Goal: Task Accomplishment & Management: Complete application form

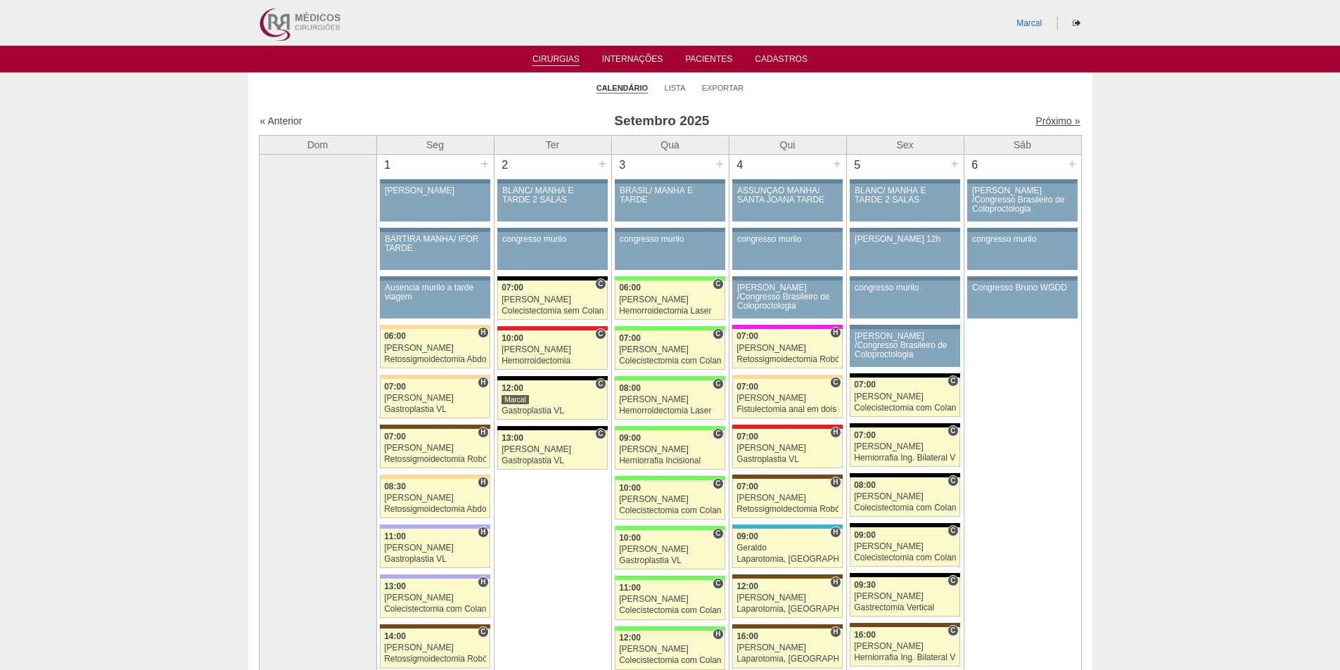
click at [1039, 120] on link "Próximo »" at bounding box center [1057, 120] width 44 height 11
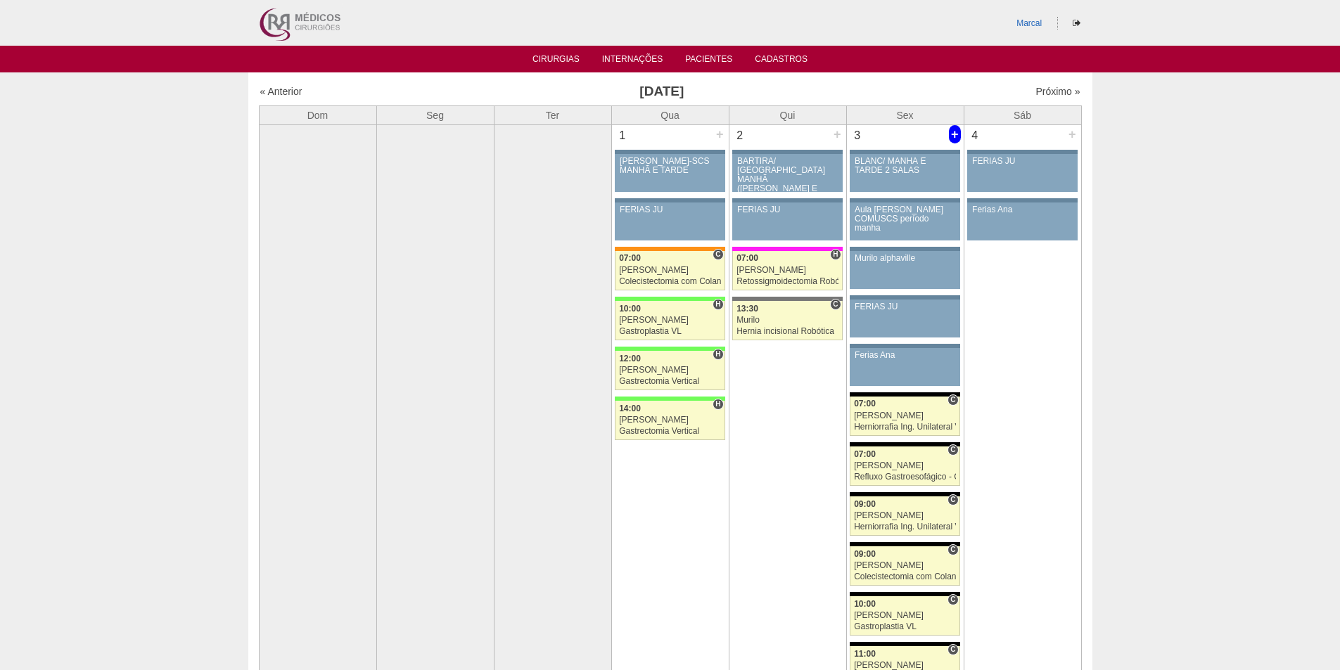
click at [954, 136] on div "+" at bounding box center [955, 134] width 12 height 18
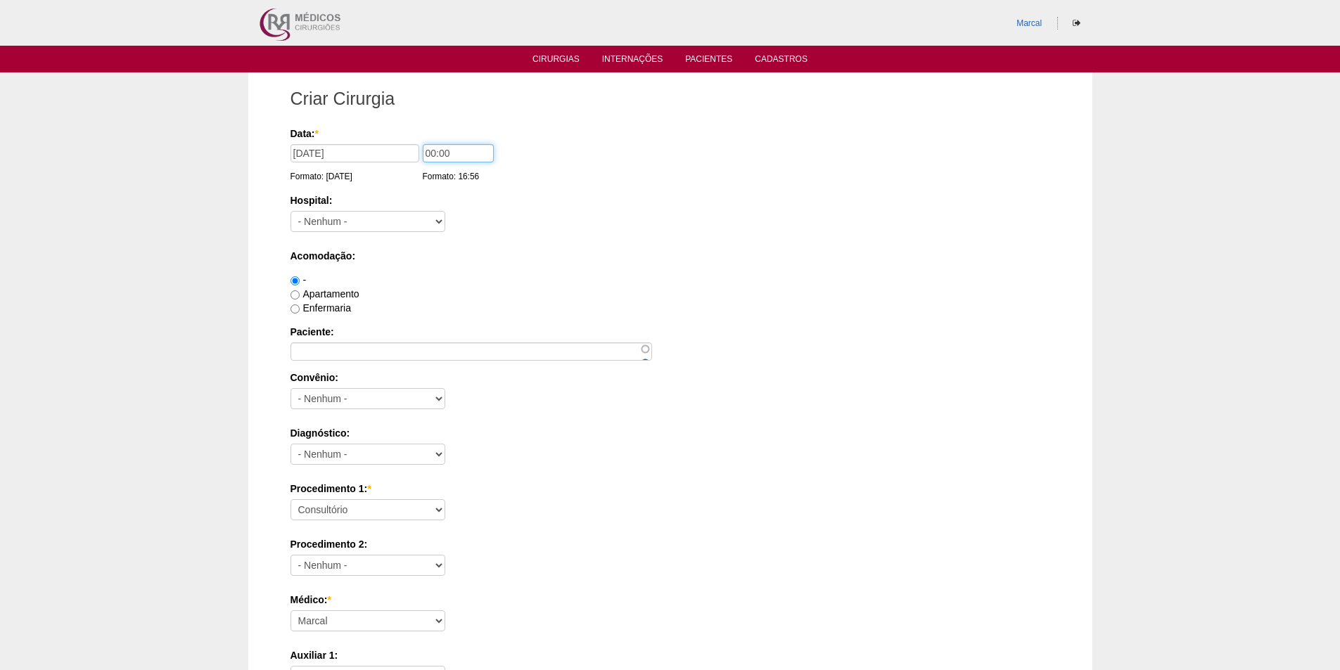
click at [432, 155] on input "00:00" at bounding box center [458, 153] width 71 height 18
type input "0700"
click at [440, 223] on select "- Nenhum - 9 de Julho Albert Einstein Alvorada América Assunção Bartira Benefic…" at bounding box center [367, 221] width 155 height 21
select select "67"
click at [290, 211] on select "- Nenhum - 9 de Julho Albert Einstein Alvorada América Assunção Bartira Benefic…" at bounding box center [367, 221] width 155 height 21
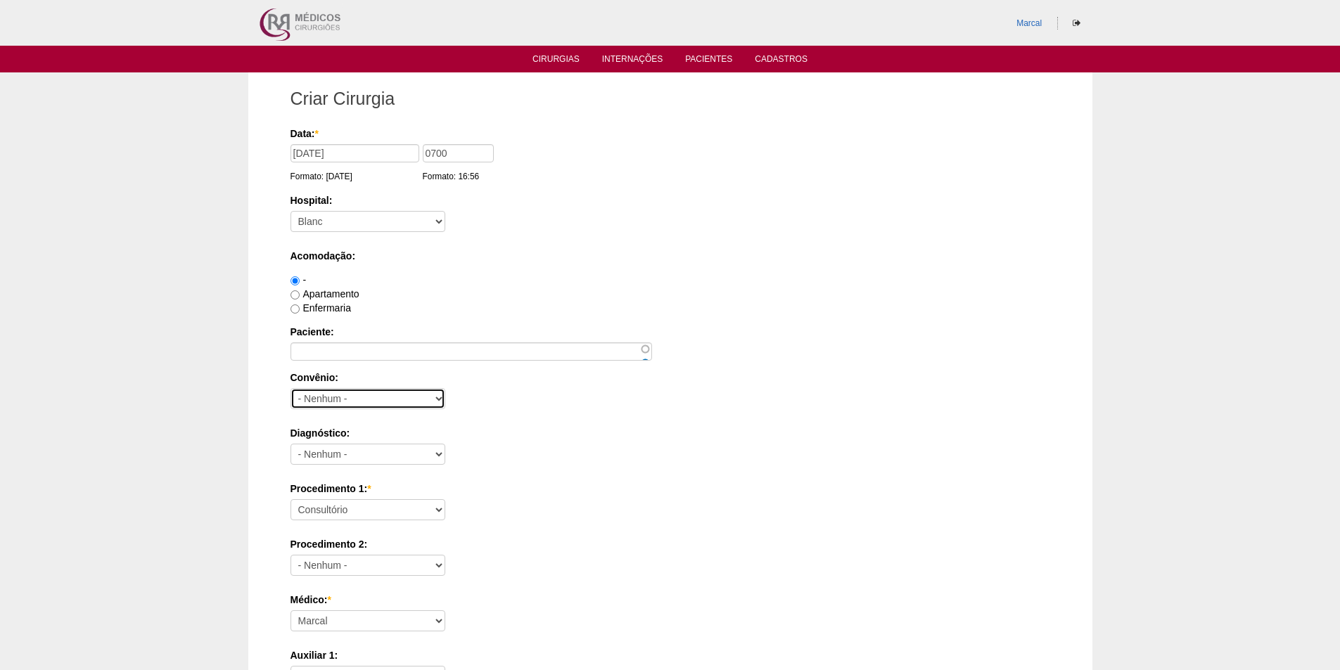
click at [435, 398] on select "- Nenhum - Abet Afresp Allianz Amil Blue Life Caasp Cabesp Caixa de Pensões Car…" at bounding box center [367, 398] width 155 height 21
select select "9803"
click at [290, 388] on select "- Nenhum - Abet Afresp Allianz Amil Blue Life Caasp Cabesp Caixa de Pensões Car…" at bounding box center [367, 398] width 155 height 21
click at [297, 293] on input "Apartamento" at bounding box center [294, 294] width 9 height 9
radio input "true"
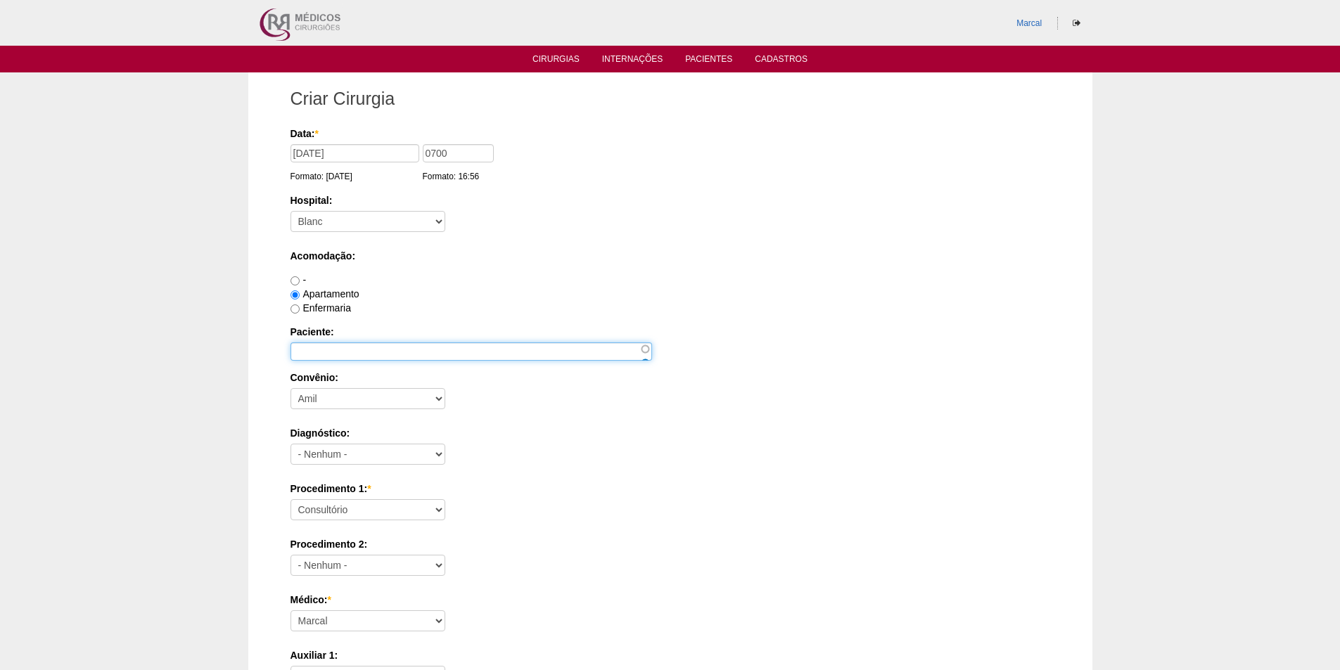
click at [306, 350] on input "Paciente:" at bounding box center [470, 352] width 361 height 18
type input "Thiago de Godoy"
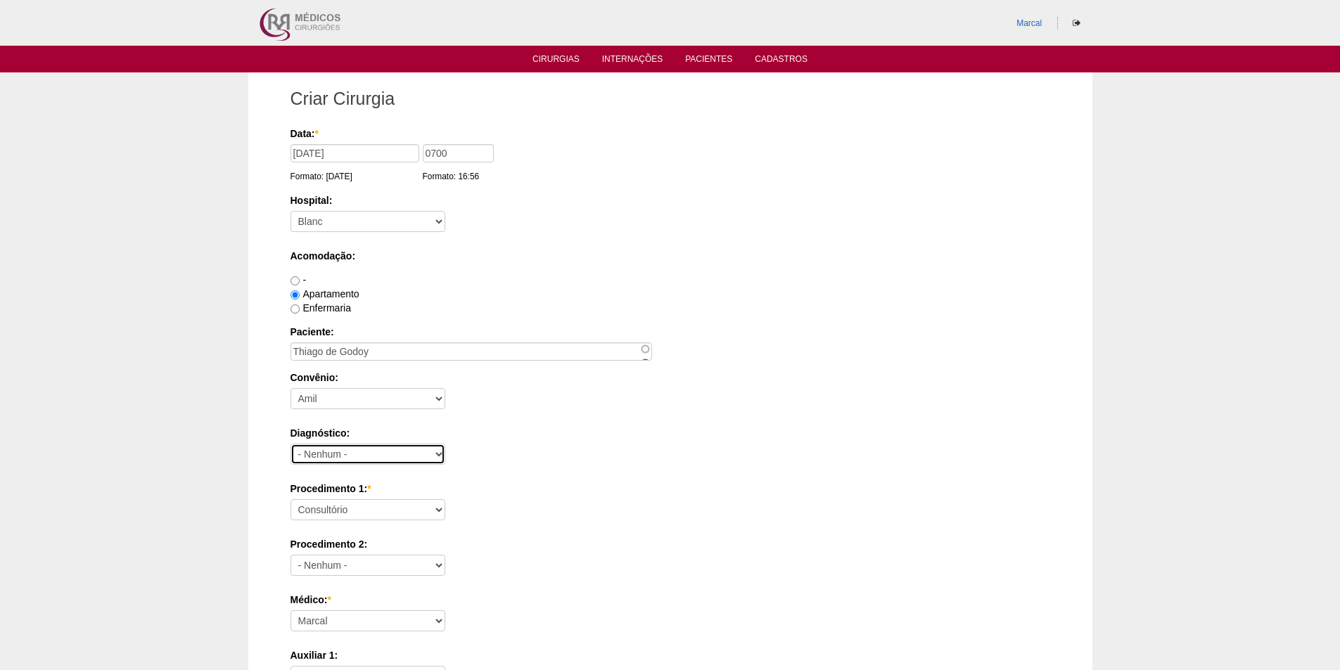
click at [436, 454] on select "- Nenhum - Abdome Agudo Abscesso Hepático Abscesso Perianal Abscesso Peritoneal…" at bounding box center [367, 454] width 155 height 21
select select "3707"
click at [290, 444] on select "- Nenhum - Abdome Agudo Abscesso Hepático Abscesso Perianal Abscesso Peritoneal…" at bounding box center [367, 454] width 155 height 21
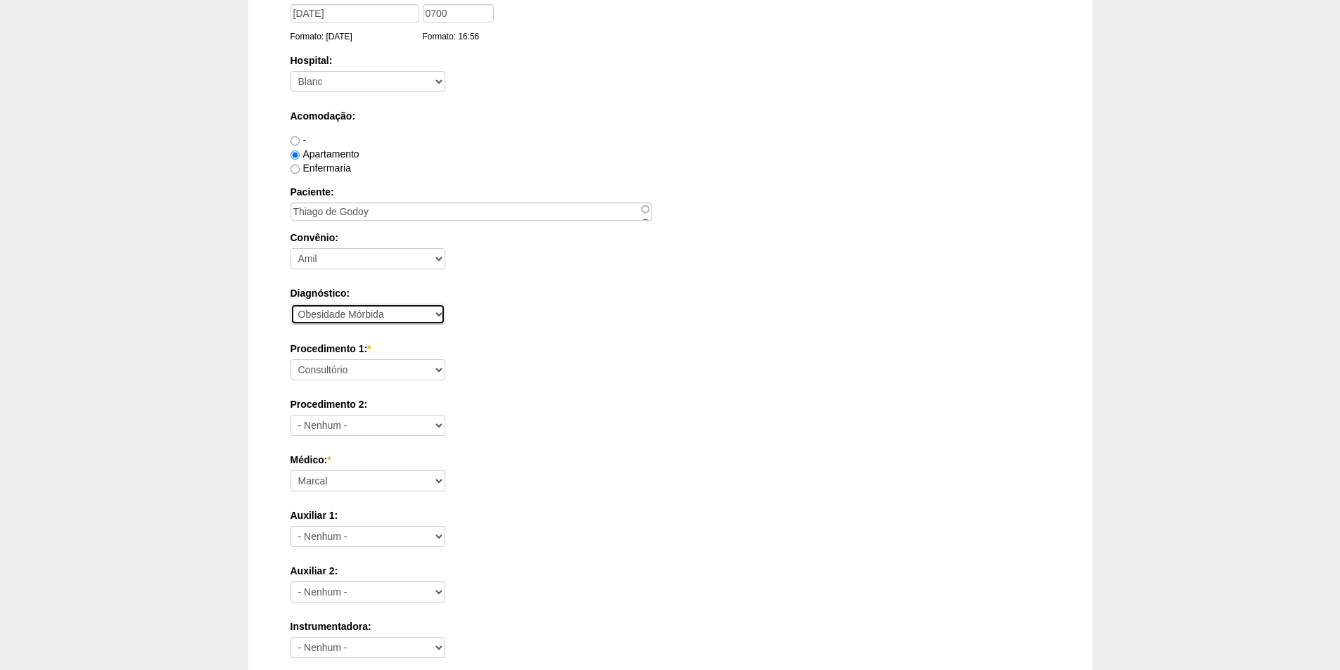
scroll to position [141, 0]
click at [440, 371] on select "Consultório Abscesso Hepático - Drenagem Abscesso perianal Amputação Abdômino P…" at bounding box center [367, 369] width 155 height 21
select select "3710"
click at [290, 359] on select "Consultório Abscesso Hepático - Drenagem Abscesso perianal Amputação Abdômino P…" at bounding box center [367, 369] width 155 height 21
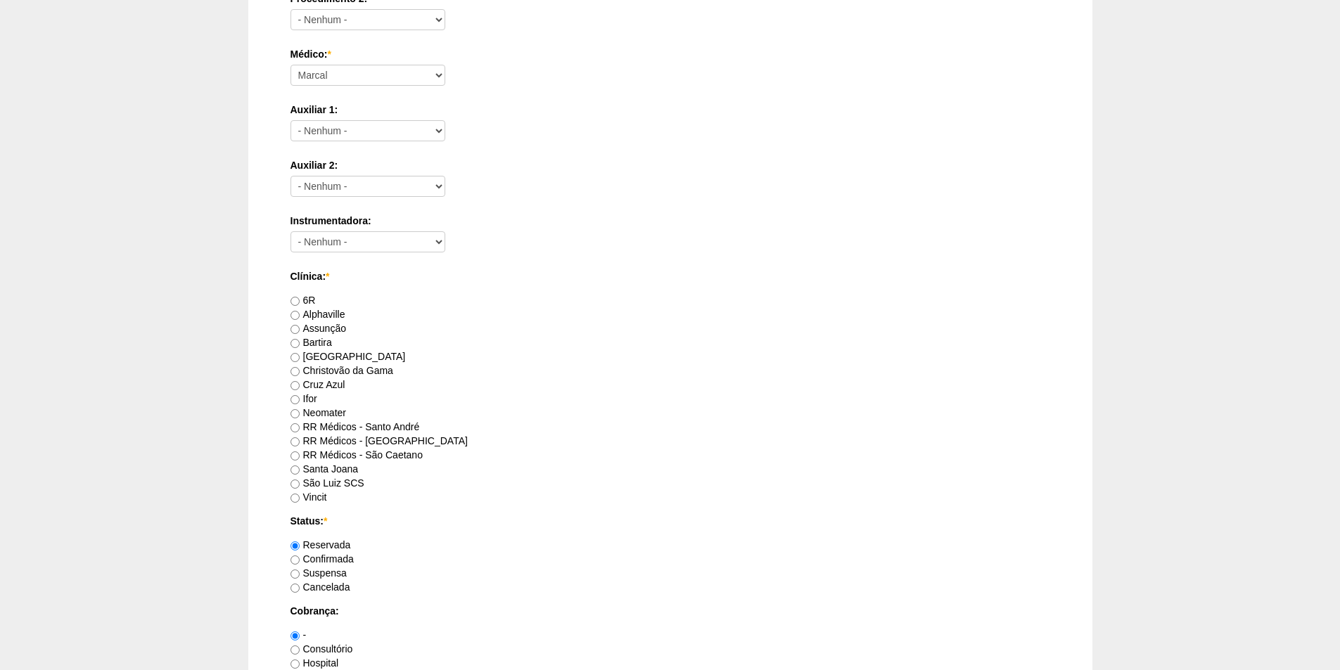
scroll to position [563, 0]
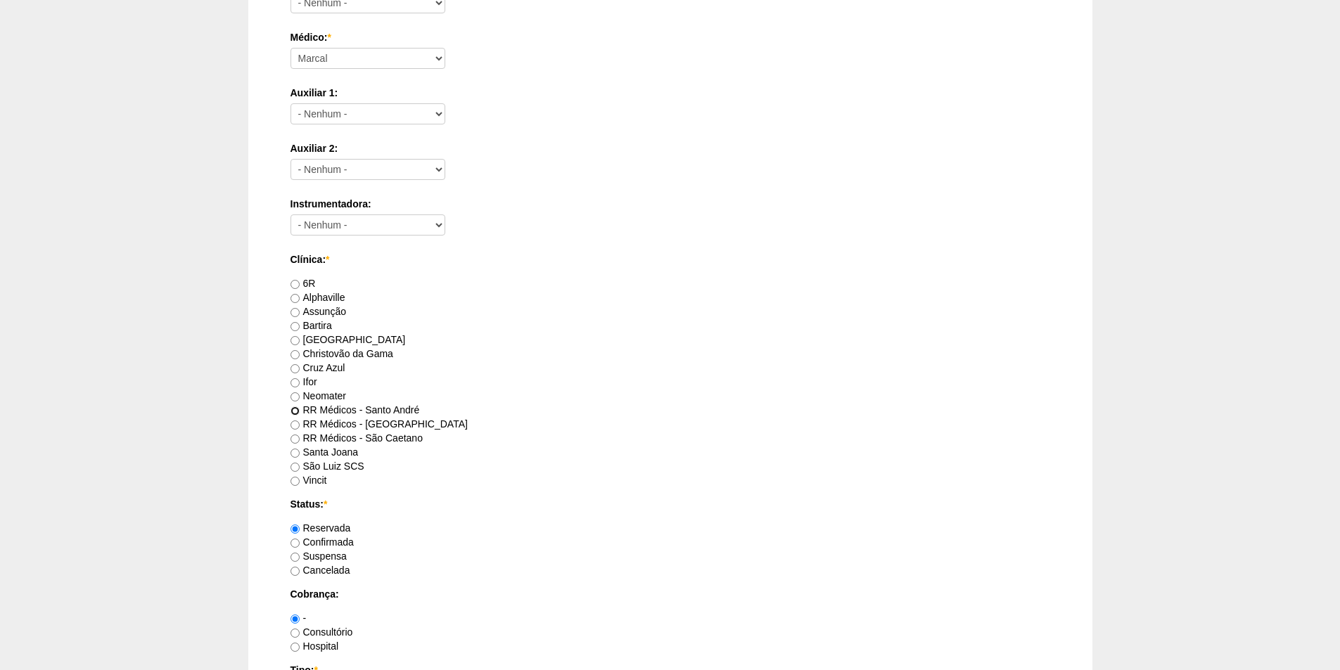
click at [295, 411] on input "RR Médicos - Santo André" at bounding box center [294, 411] width 9 height 9
radio input "true"
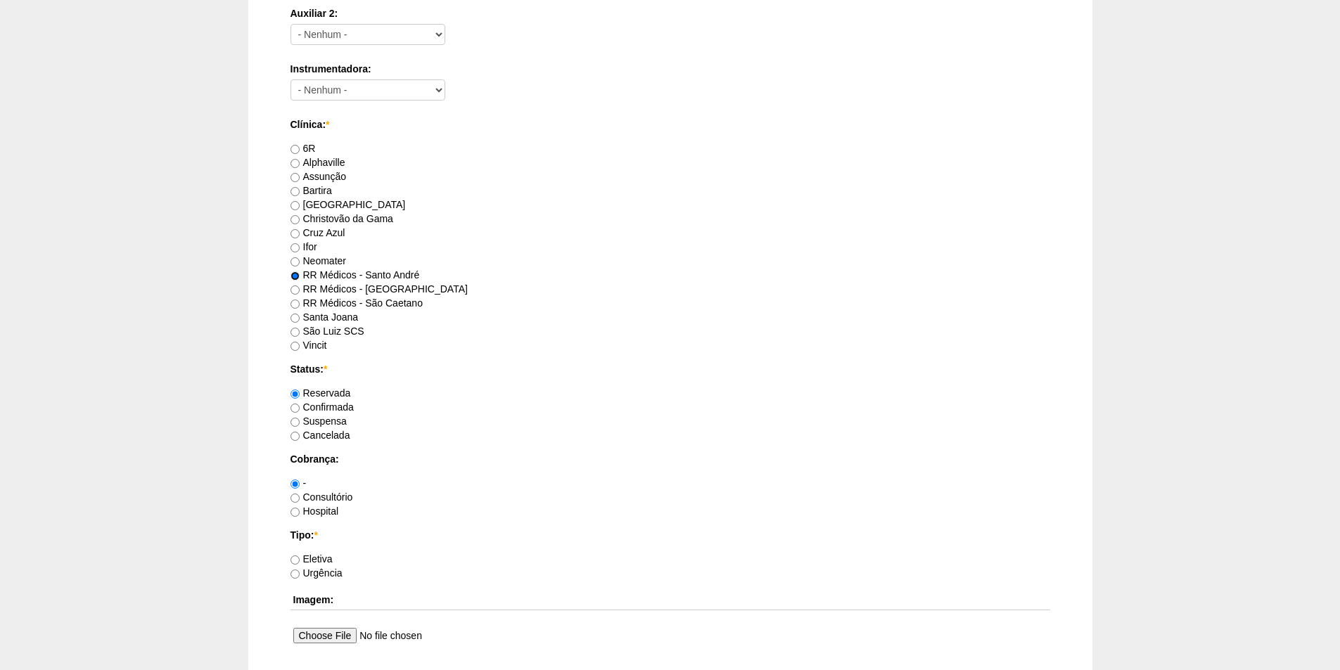
scroll to position [703, 0]
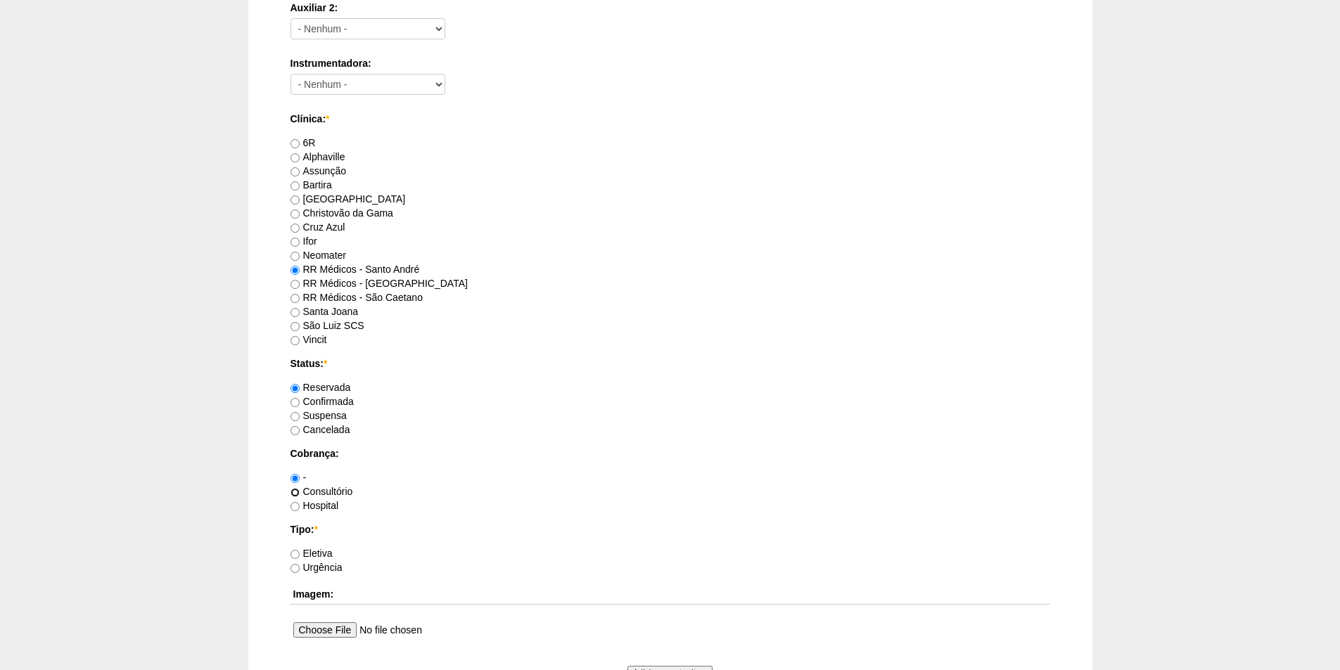
click at [294, 494] on input "Consultório" at bounding box center [294, 492] width 9 height 9
radio input "true"
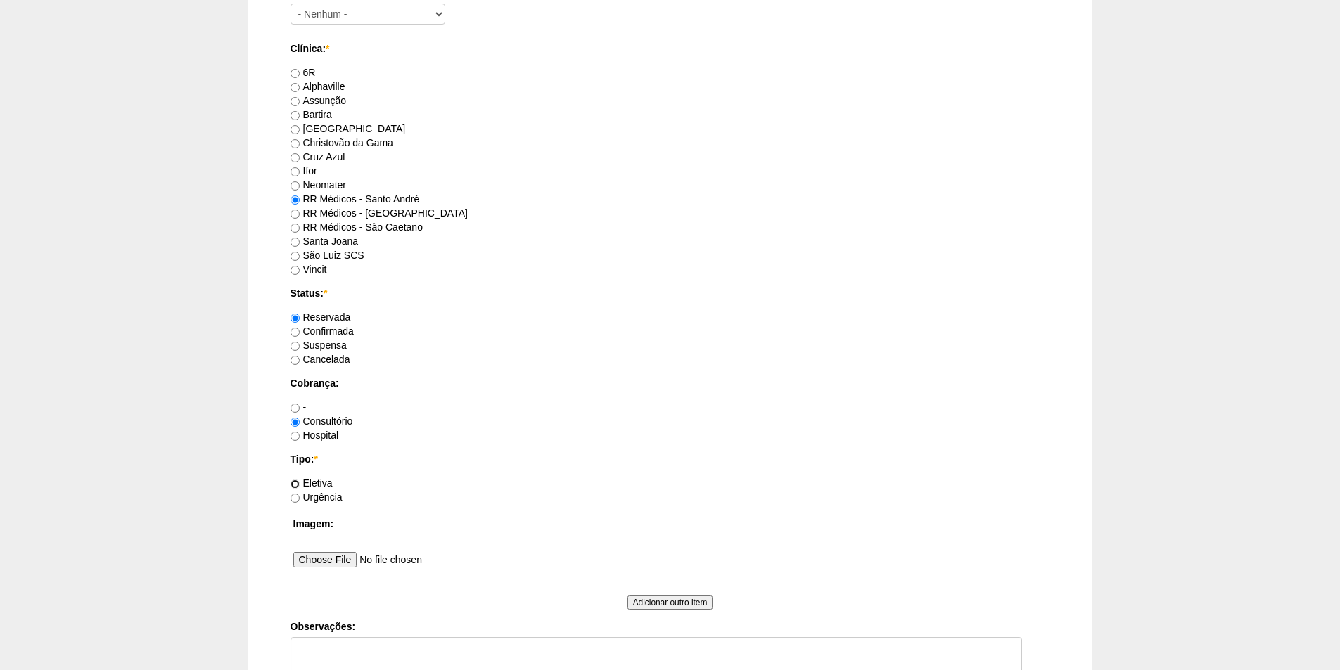
click at [296, 487] on input "Eletiva" at bounding box center [294, 484] width 9 height 9
radio input "true"
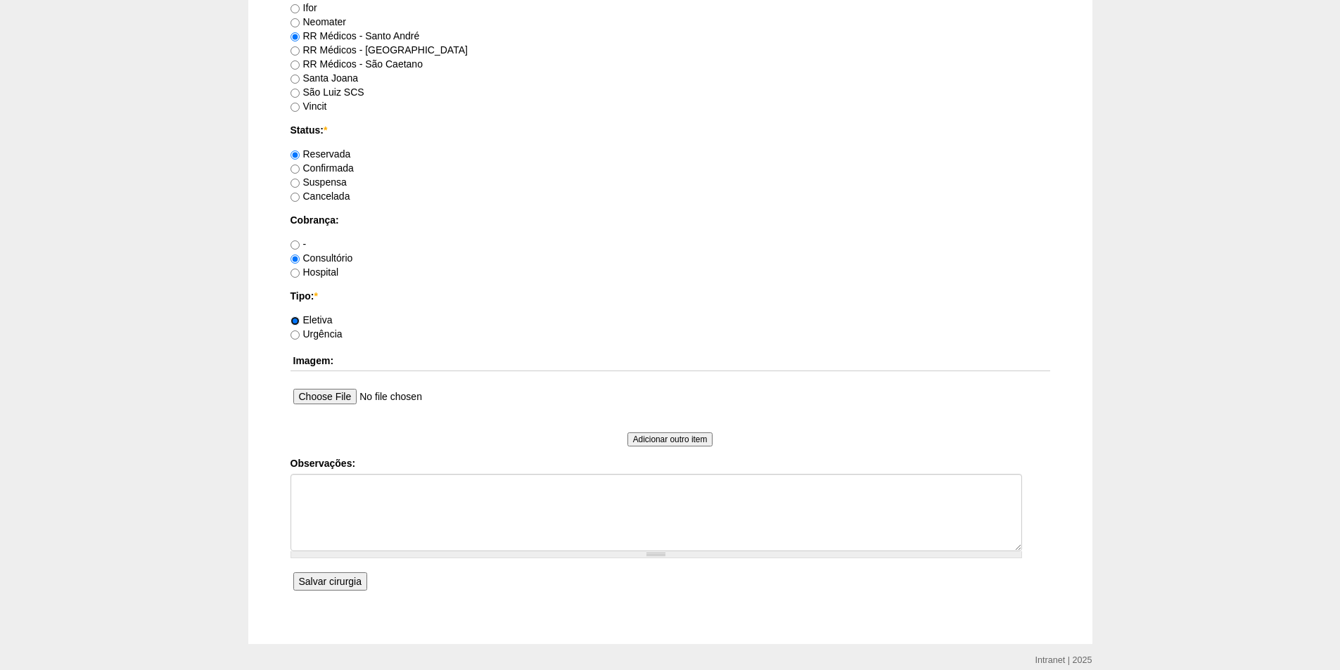
scroll to position [985, 0]
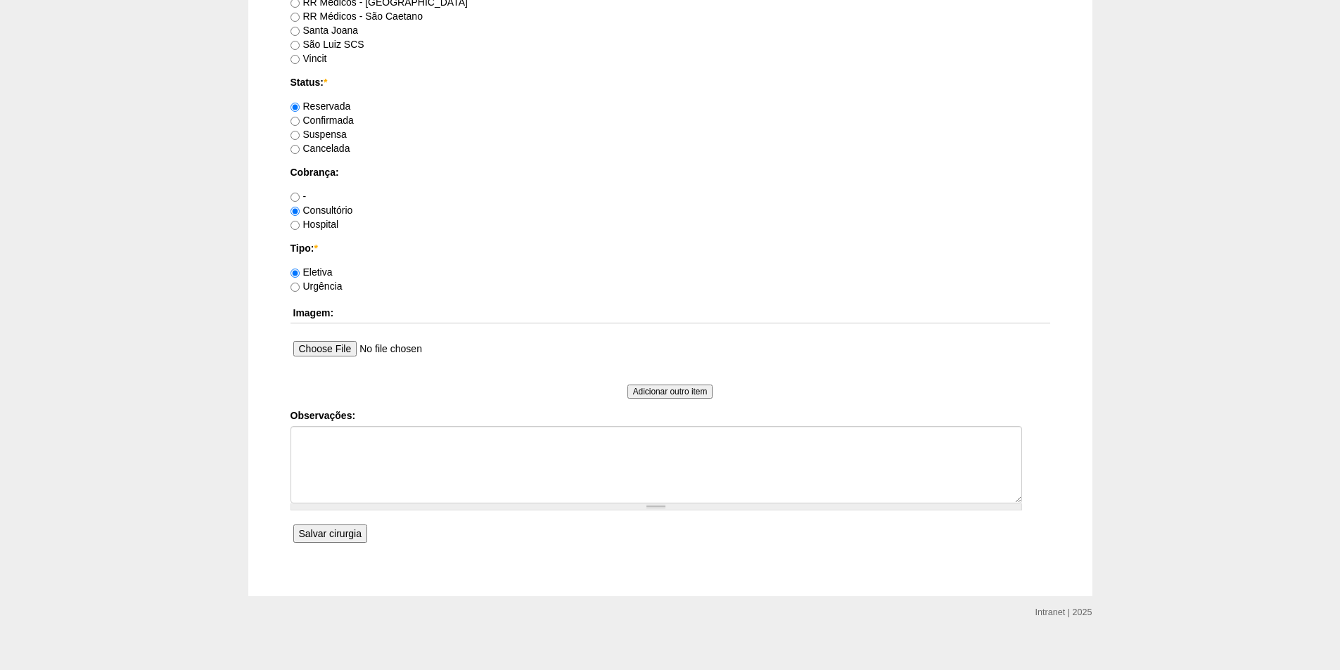
click at [327, 539] on input "Salvar cirurgia" at bounding box center [330, 534] width 74 height 18
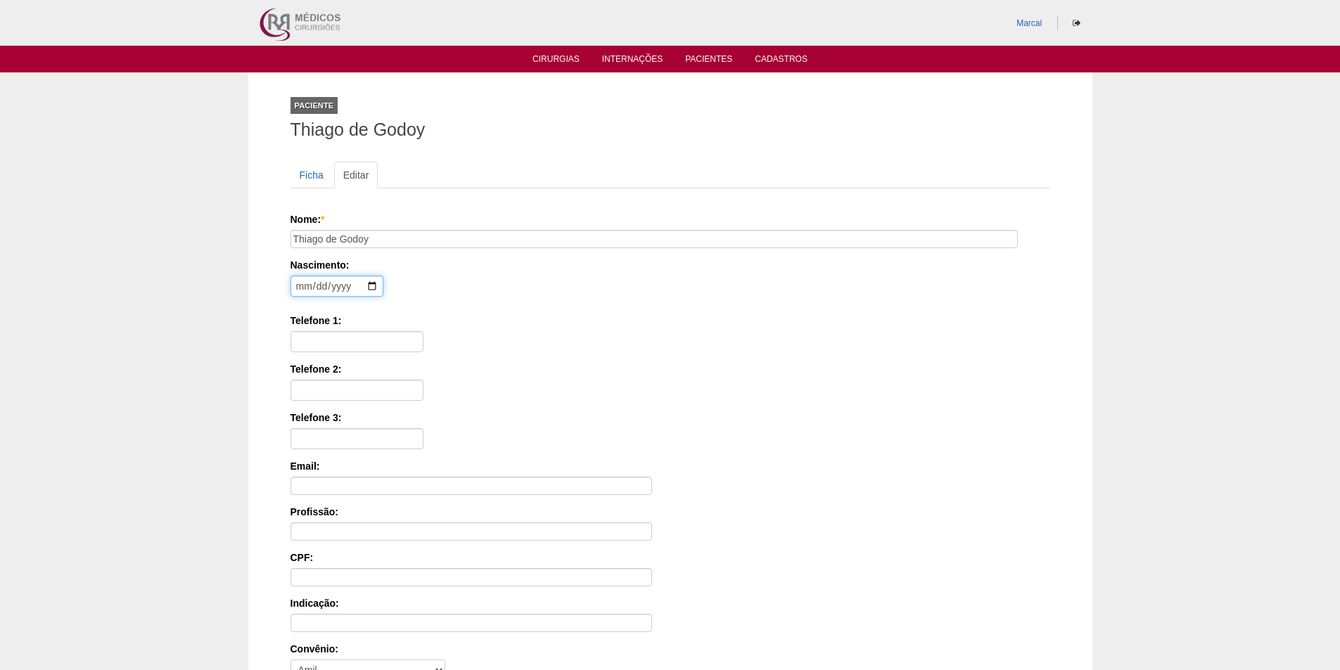
click at [302, 288] on input "date" at bounding box center [336, 286] width 93 height 21
type input "1990-03-27"
click at [304, 340] on input "Telefone 1:" at bounding box center [356, 341] width 133 height 21
type input "11 99744 4425"
click at [317, 391] on input "Telefone 2:" at bounding box center [356, 390] width 133 height 21
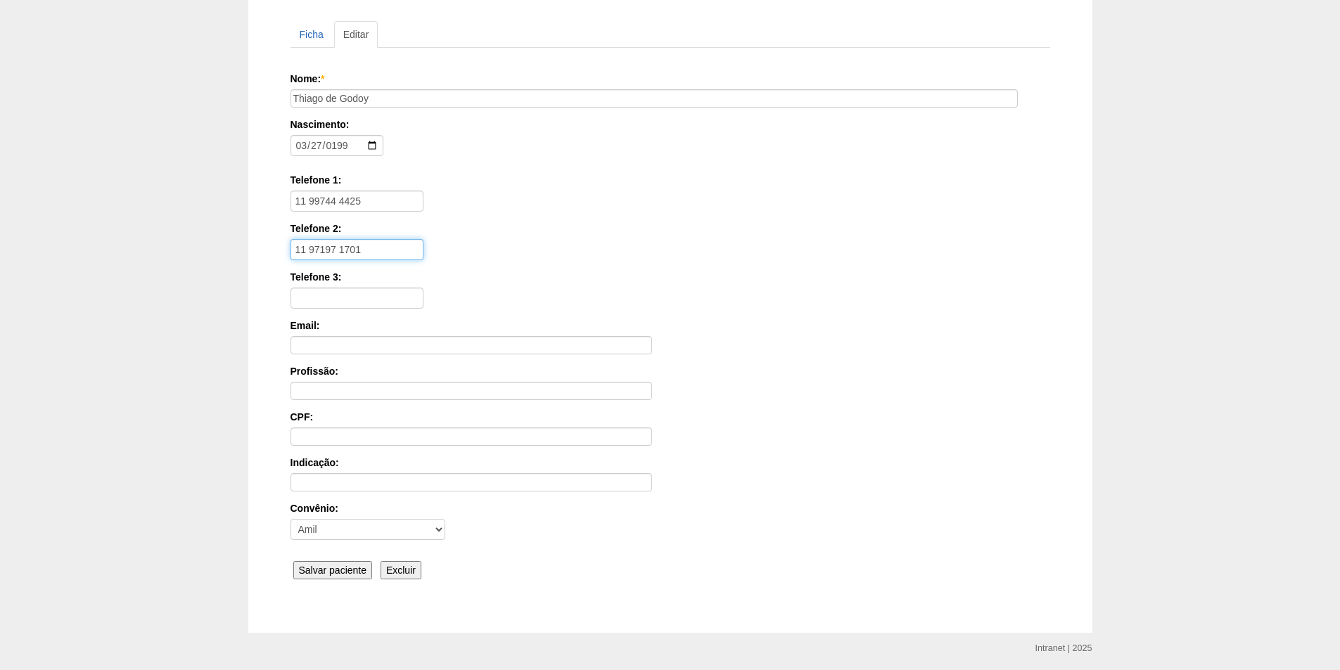
scroll to position [188, 0]
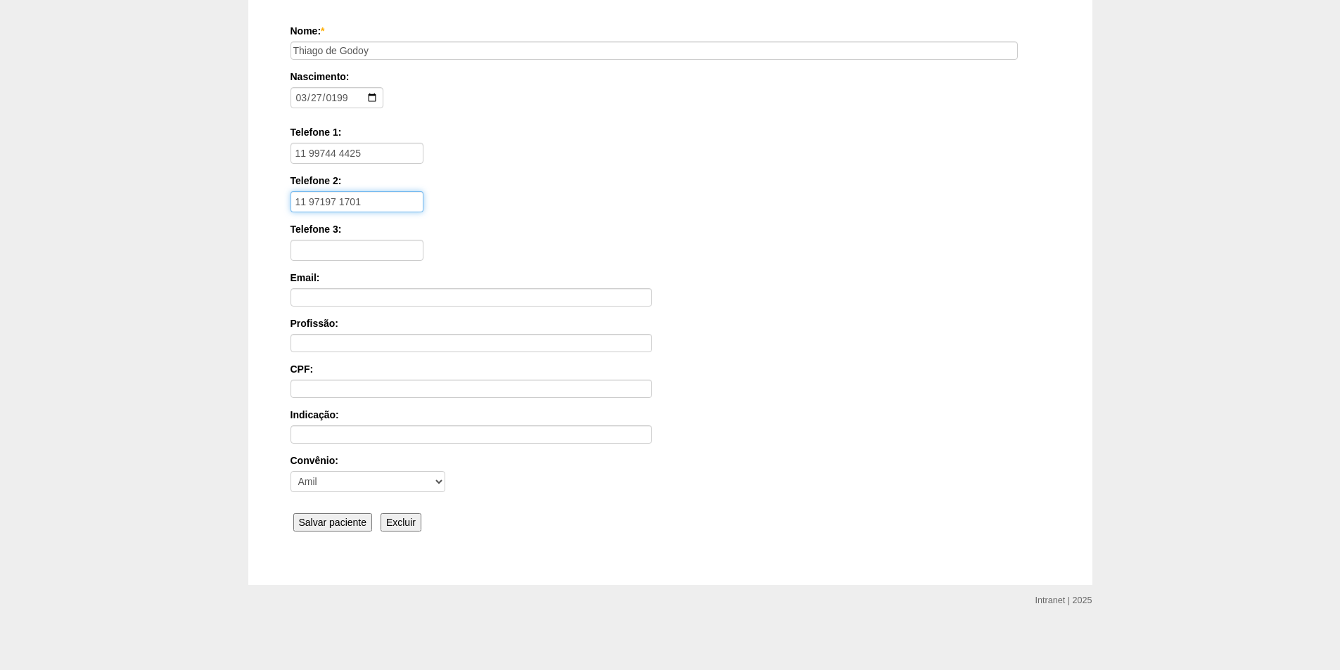
type input "11 97197 1701"
click at [328, 523] on input "Salvar paciente" at bounding box center [332, 522] width 79 height 18
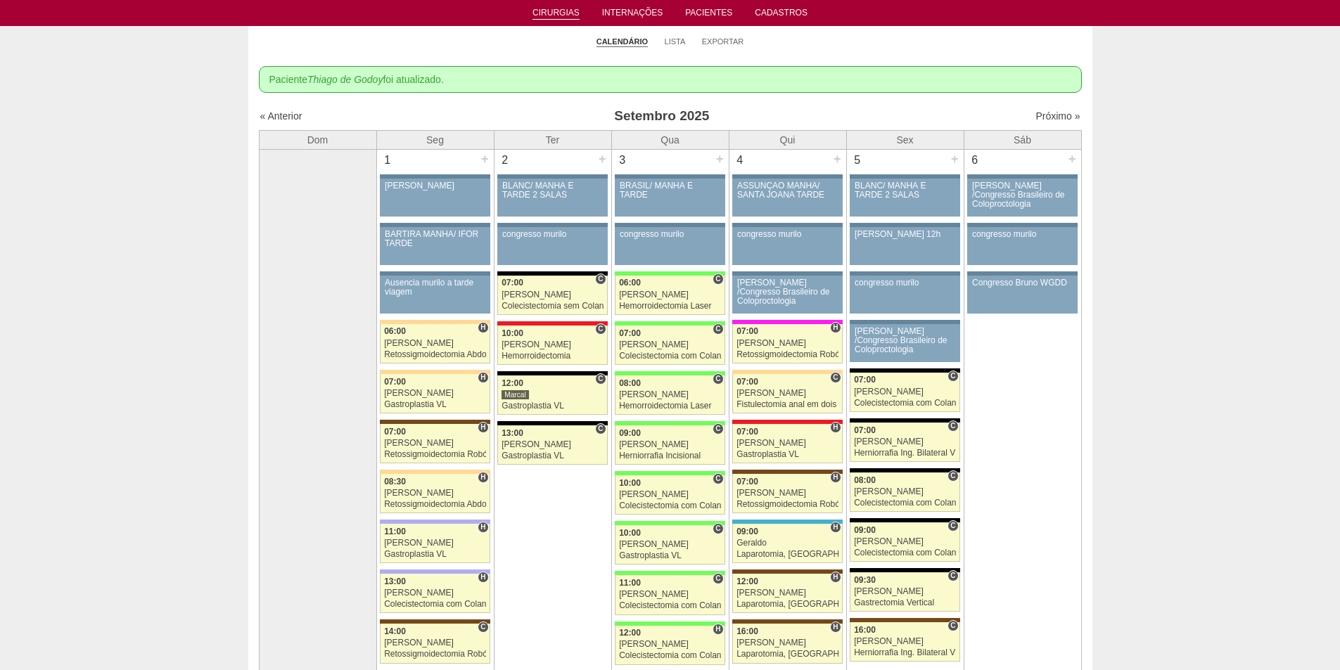
scroll to position [70, 0]
